Goal: Task Accomplishment & Management: Complete application form

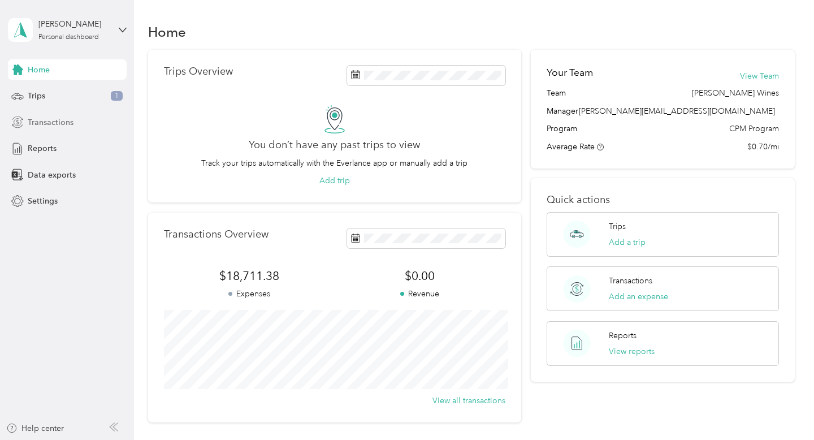
click at [42, 128] on div "Transactions" at bounding box center [67, 122] width 119 height 20
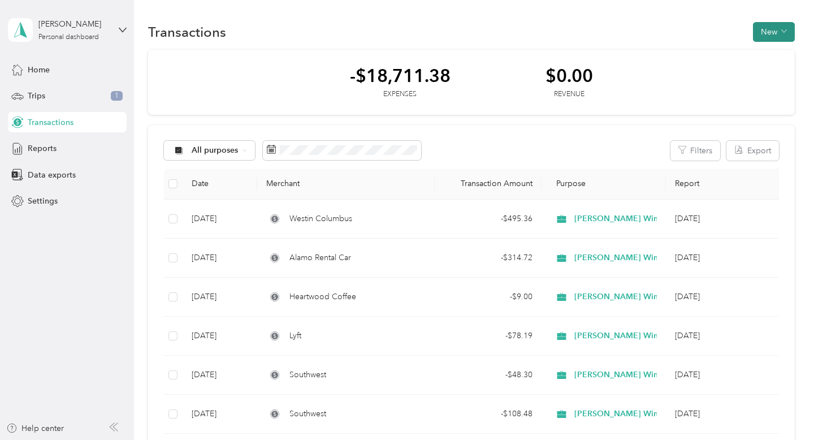
click at [782, 34] on button "New" at bounding box center [774, 32] width 42 height 20
click at [773, 54] on span "Expense" at bounding box center [776, 53] width 31 height 12
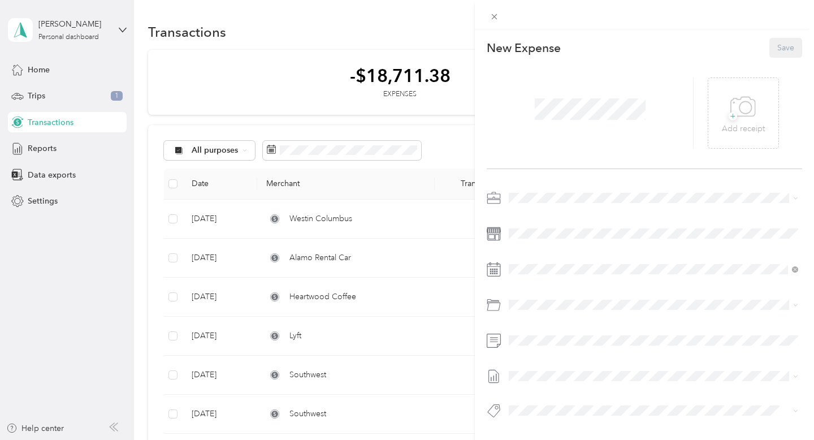
click at [563, 120] on span at bounding box center [590, 108] width 119 height 29
click at [758, 96] on div "+ Add receipt" at bounding box center [743, 114] width 43 height 44
click at [566, 254] on span "[PERSON_NAME] Wines" at bounding box center [556, 258] width 87 height 10
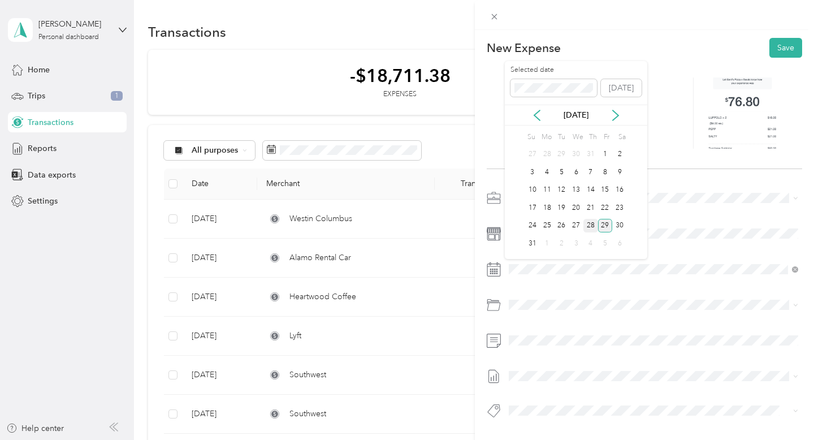
click at [588, 227] on div "28" at bounding box center [590, 226] width 15 height 14
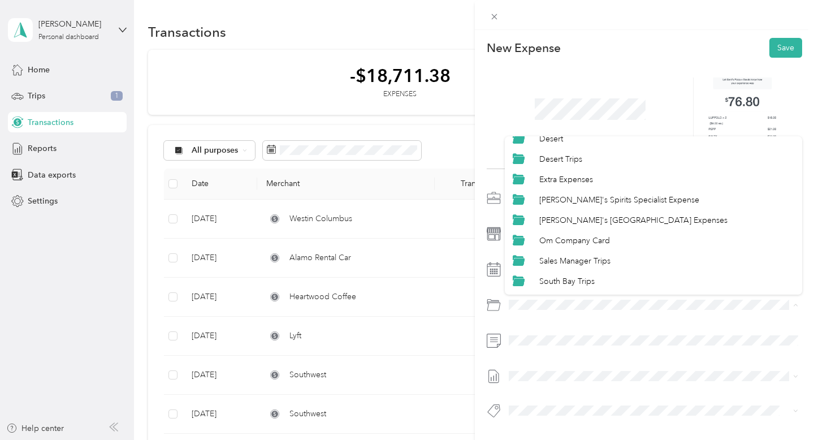
scroll to position [105, 0]
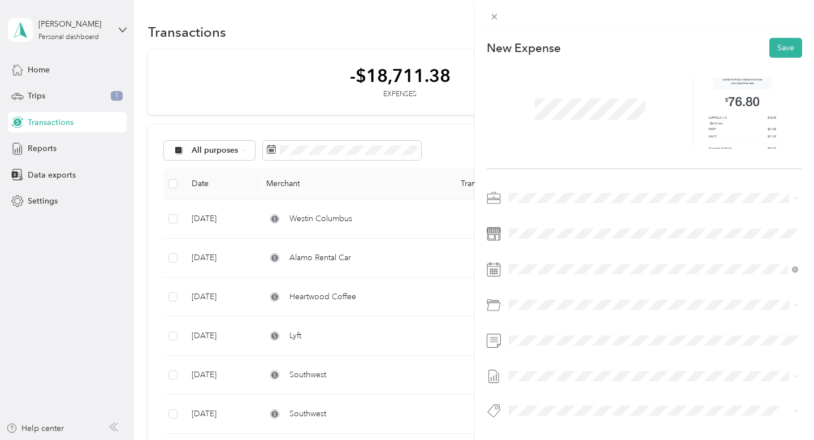
click at [590, 223] on span "Om Company Card" at bounding box center [574, 227] width 71 height 10
click at [790, 42] on button "Save" at bounding box center [785, 48] width 33 height 20
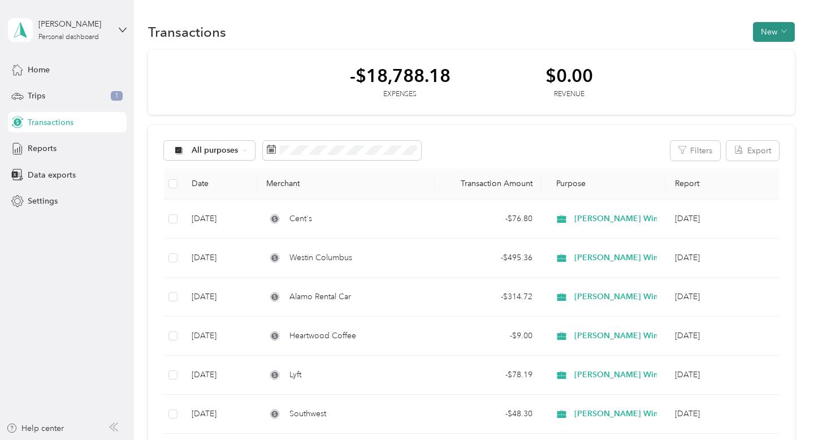
click at [779, 33] on button "New" at bounding box center [774, 32] width 42 height 20
click at [774, 59] on span "Expense" at bounding box center [776, 53] width 31 height 12
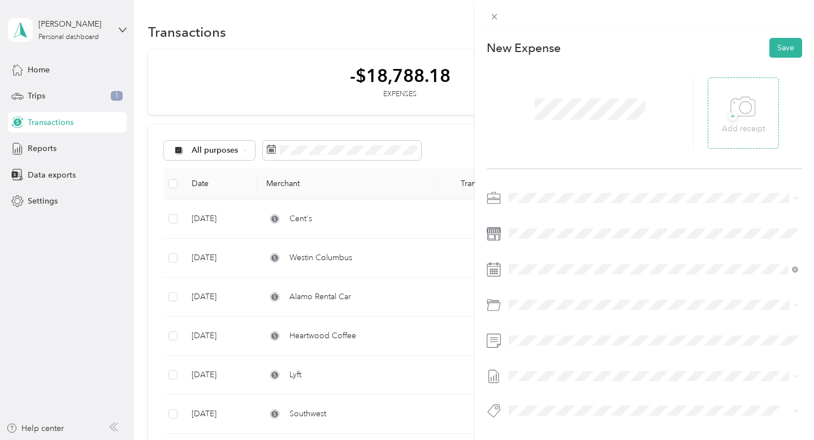
click at [758, 109] on div "+ Add receipt" at bounding box center [743, 114] width 43 height 44
click at [573, 258] on div "[PERSON_NAME] Wines" at bounding box center [653, 256] width 281 height 12
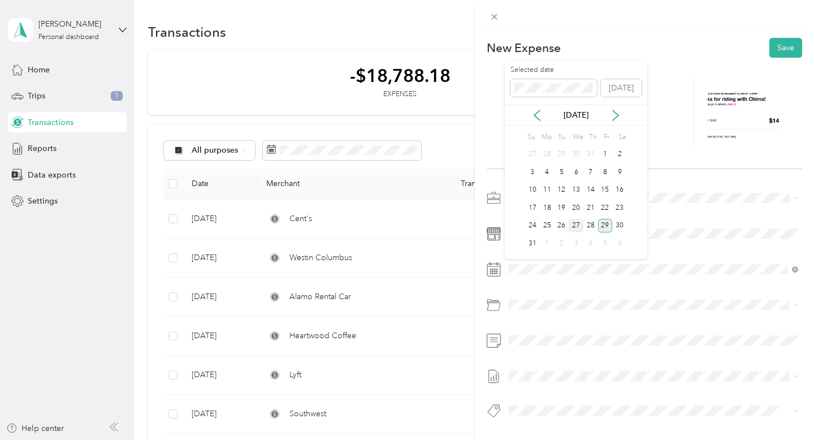
click at [574, 224] on div "27" at bounding box center [576, 226] width 15 height 14
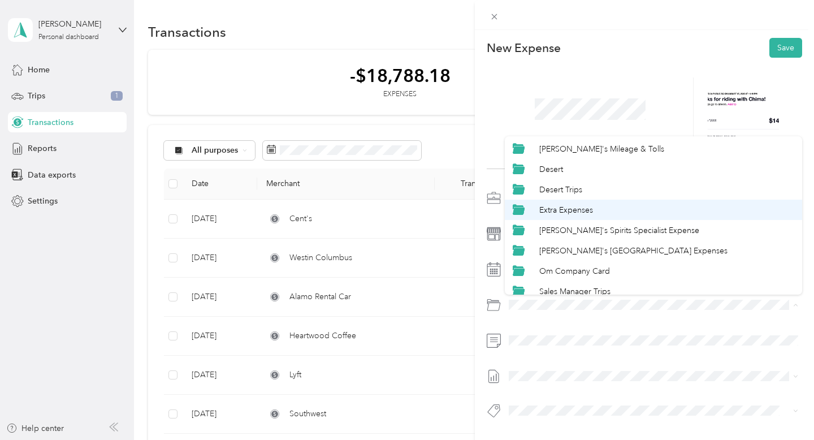
scroll to position [75, 0]
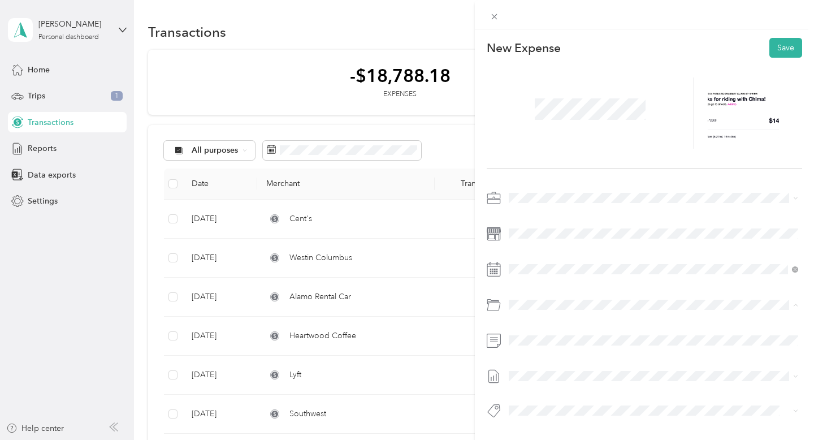
click at [573, 257] on span "Om Company Card" at bounding box center [574, 258] width 71 height 10
click at [570, 350] on div at bounding box center [644, 307] width 315 height 237
click at [784, 38] on button "Save" at bounding box center [785, 48] width 33 height 20
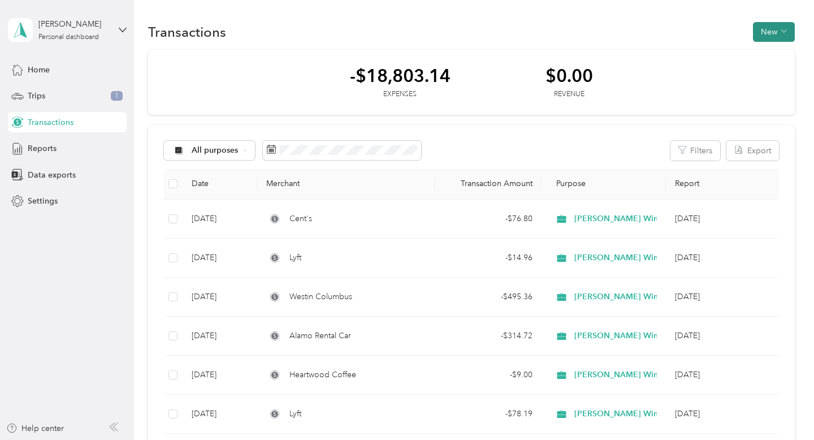
click at [778, 31] on button "New" at bounding box center [774, 32] width 42 height 20
click at [764, 50] on span "Expense" at bounding box center [776, 53] width 31 height 12
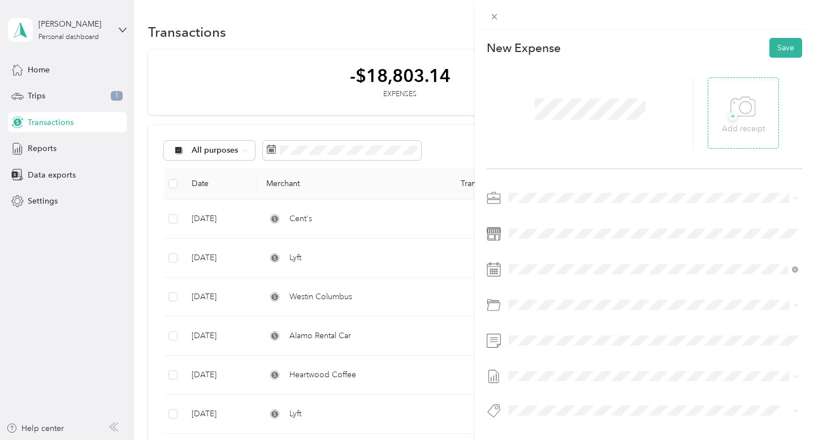
click at [744, 101] on icon at bounding box center [742, 107] width 25 height 31
click at [564, 251] on div "[PERSON_NAME] Wines" at bounding box center [653, 257] width 281 height 12
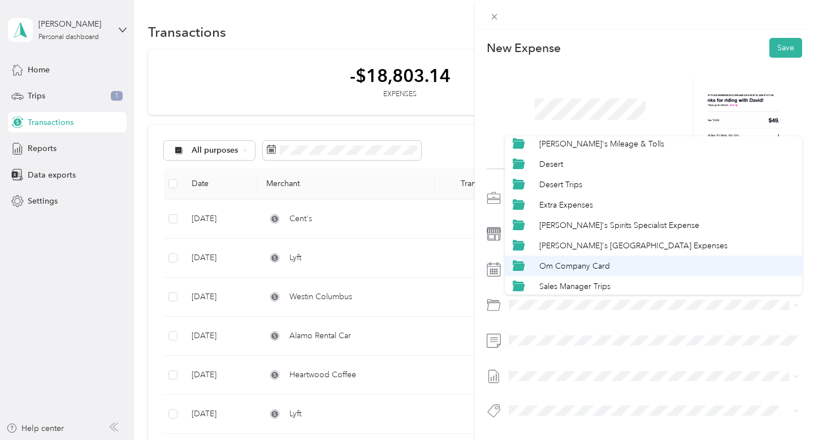
scroll to position [69, 0]
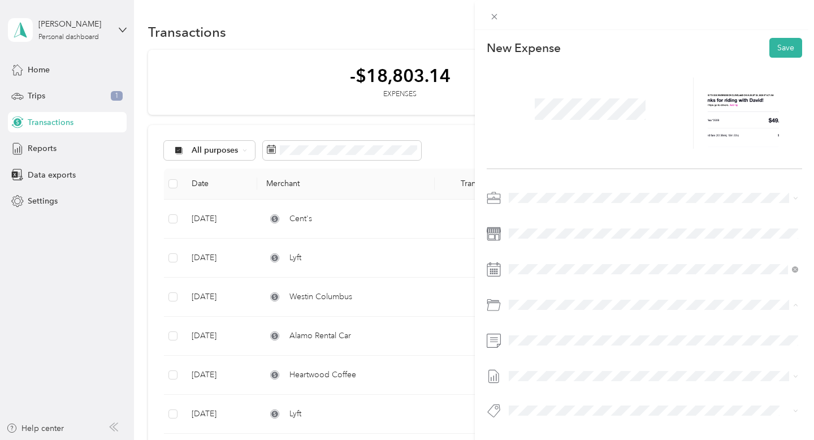
click at [581, 255] on li "Om Company Card" at bounding box center [653, 264] width 297 height 20
click at [789, 44] on button "Save" at bounding box center [785, 48] width 33 height 20
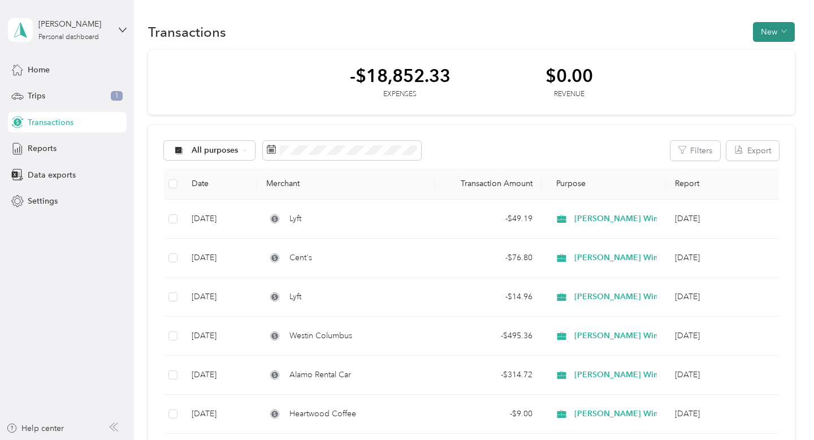
click at [784, 34] on button "New" at bounding box center [774, 32] width 42 height 20
click at [762, 57] on span "Expense" at bounding box center [776, 53] width 31 height 12
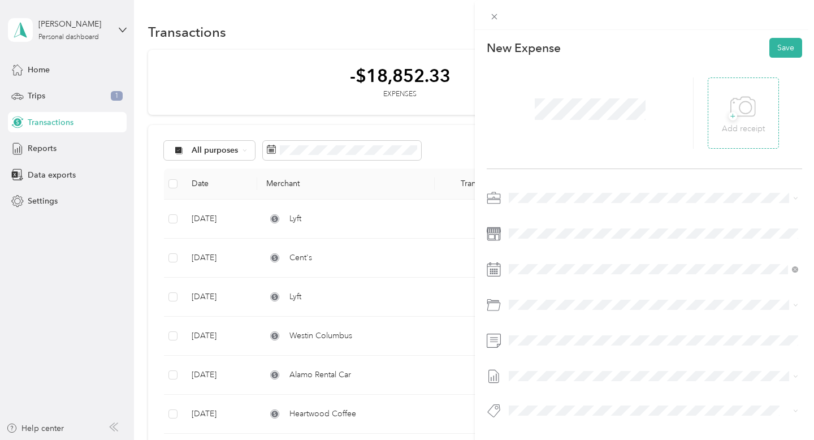
click at [718, 109] on div "+ Add receipt" at bounding box center [743, 112] width 71 height 71
click at [754, 106] on icon at bounding box center [742, 107] width 25 height 31
click at [579, 258] on span "[PERSON_NAME] Wines" at bounding box center [556, 258] width 87 height 10
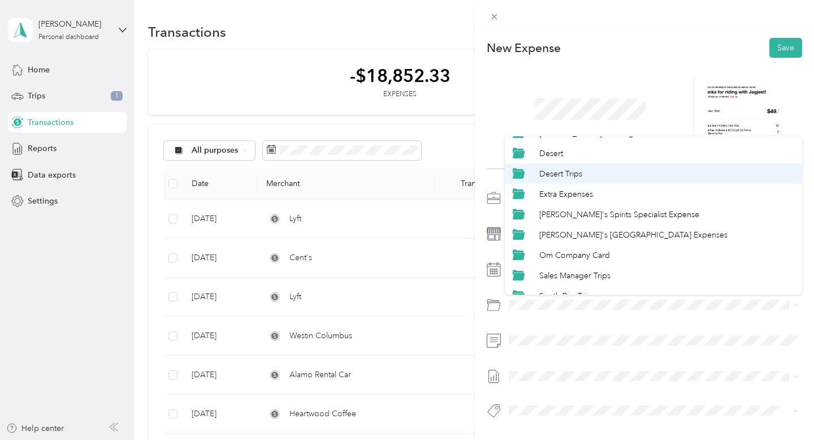
scroll to position [81, 0]
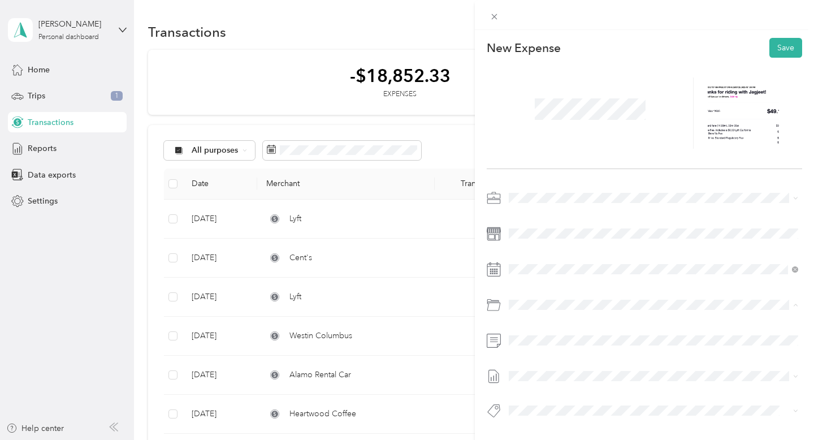
click at [583, 244] on li "Om Company Card" at bounding box center [653, 251] width 297 height 20
click at [793, 50] on button "Save" at bounding box center [785, 48] width 33 height 20
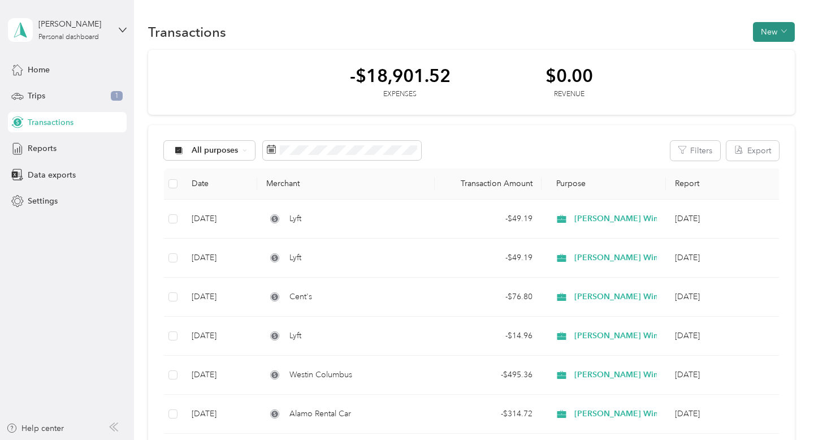
click at [770, 34] on button "New" at bounding box center [774, 32] width 42 height 20
click at [775, 60] on li "Expense" at bounding box center [770, 54] width 59 height 20
click at [779, 53] on span "Expense" at bounding box center [776, 53] width 31 height 12
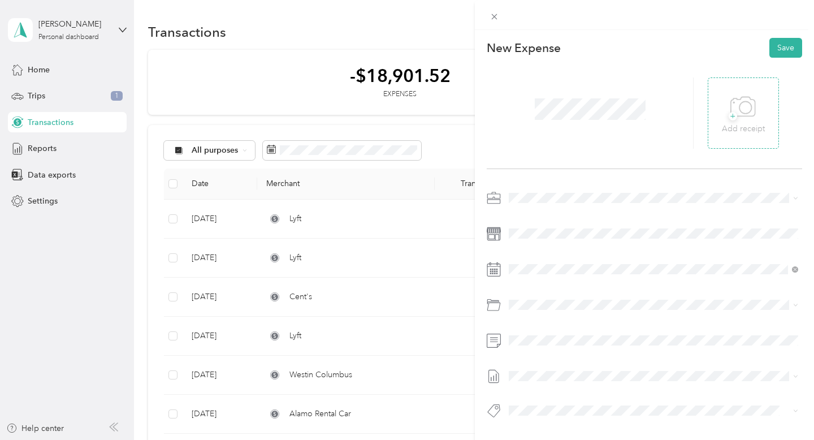
click at [761, 110] on div "+ Add receipt" at bounding box center [743, 114] width 43 height 44
click at [561, 262] on li "[PERSON_NAME] Wines" at bounding box center [653, 256] width 297 height 20
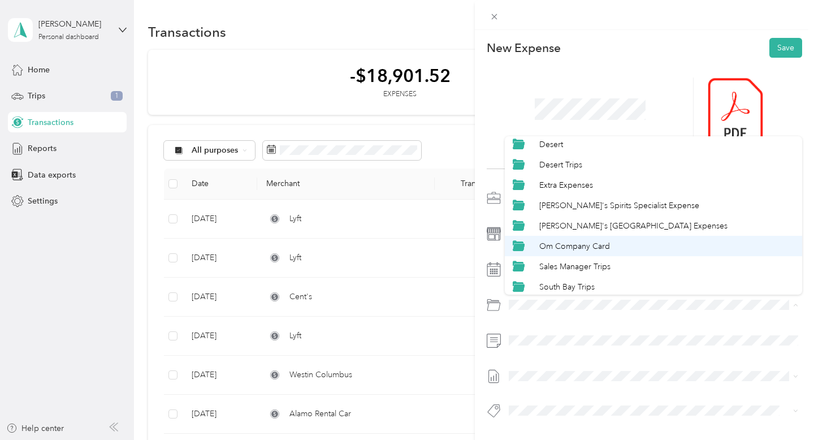
scroll to position [88, 0]
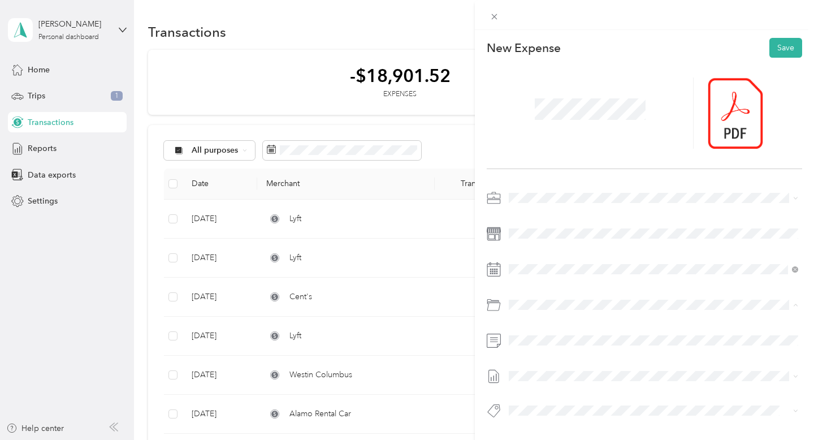
click at [587, 247] on span "Om Company Card" at bounding box center [574, 246] width 71 height 10
click at [795, 49] on button "Save" at bounding box center [785, 48] width 33 height 20
